Goal: Check status

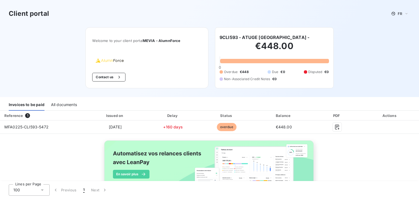
scroll to position [26, 0]
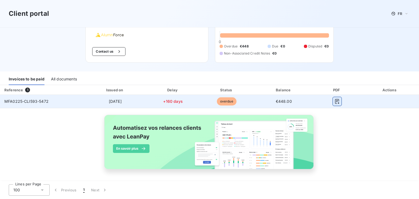
click at [334, 102] on icon "button" at bounding box center [336, 101] width 5 height 5
click at [141, 102] on td "[DATE]" at bounding box center [115, 101] width 63 height 13
click at [221, 100] on span "overdue" at bounding box center [227, 101] width 20 height 8
click at [385, 105] on td at bounding box center [390, 101] width 58 height 13
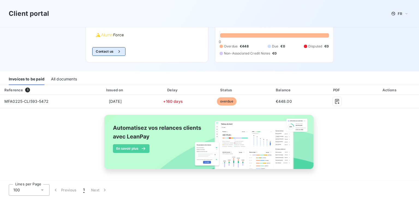
click at [114, 52] on div "button" at bounding box center [118, 51] width 8 height 5
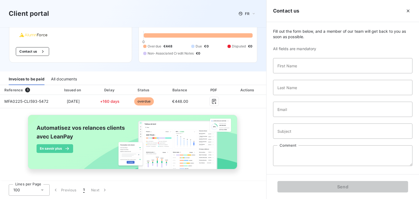
click at [409, 17] on div "Contact us" at bounding box center [342, 11] width 152 height 22
click at [405, 10] on button "button" at bounding box center [408, 11] width 9 height 9
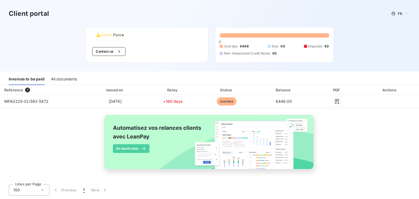
click at [289, 39] on div "€448.00 0 Overdue €448 Due €0 Disputed €0 Non-Associated Credit Notes €0" at bounding box center [274, 35] width 109 height 41
